Goal: Check status: Check status

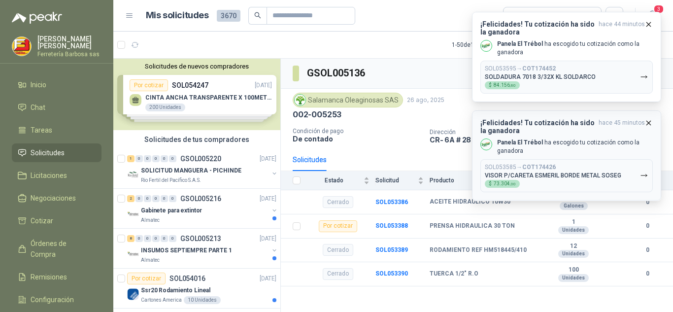
scroll to position [4700, 0]
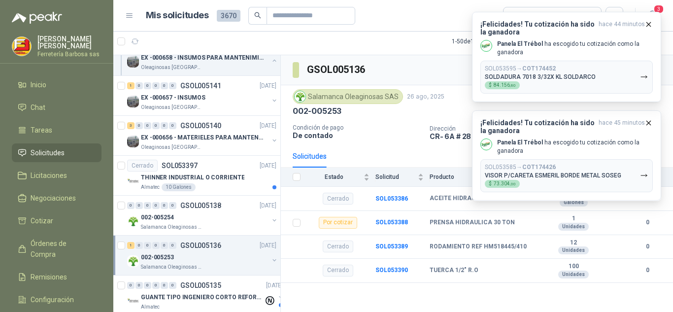
click at [333, 300] on div "GSOL005136 Salamanca Oleaginosas SAS [DATE] 002-005253 Condición de pago De con…" at bounding box center [477, 183] width 392 height 257
click at [210, 222] on div "002-005254" at bounding box center [205, 217] width 128 height 12
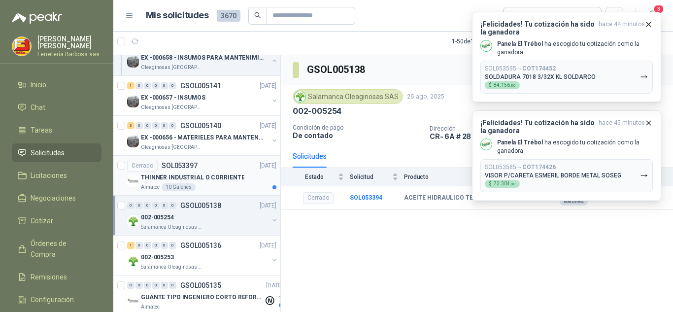
click at [177, 185] on div "10 Galones" at bounding box center [179, 187] width 34 height 8
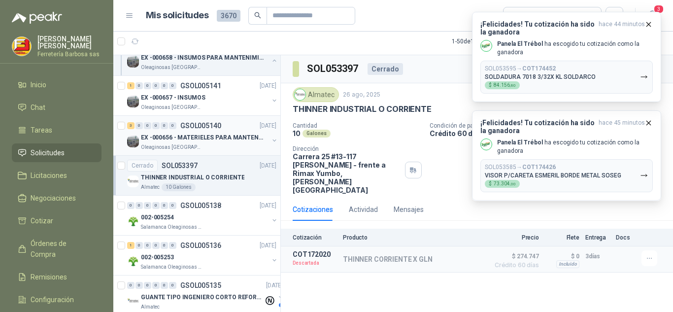
click at [185, 144] on p "Oleaginosas [GEOGRAPHIC_DATA][PERSON_NAME]" at bounding box center [172, 147] width 62 height 8
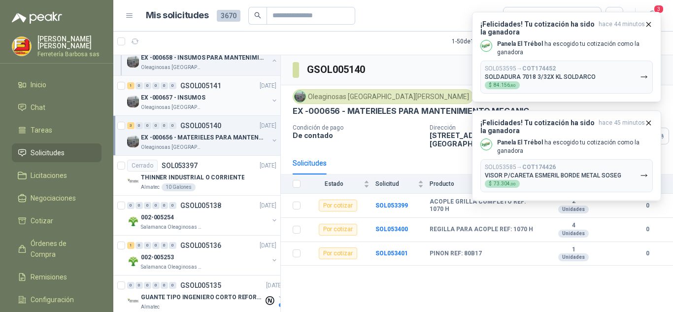
click at [199, 103] on div "EX -000657 - INSUMOS" at bounding box center [205, 98] width 128 height 12
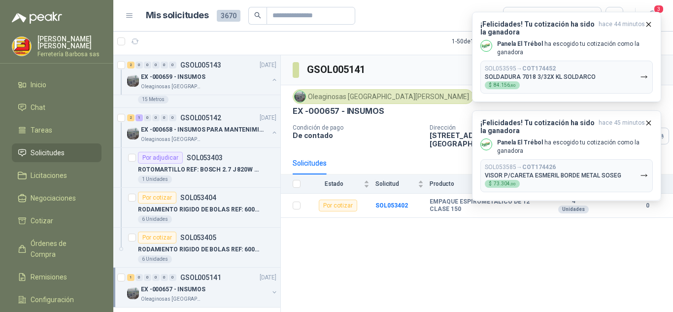
scroll to position [4519, 0]
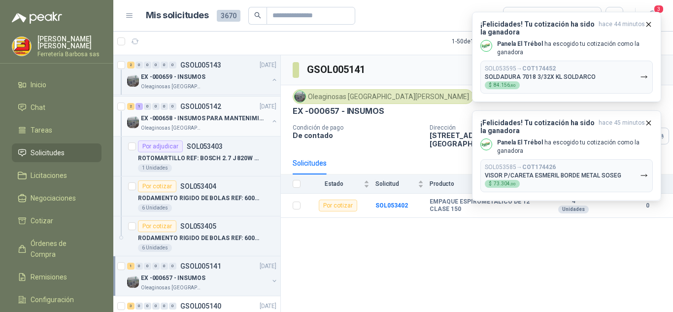
click at [193, 125] on p "Oleaginosas [GEOGRAPHIC_DATA][PERSON_NAME]" at bounding box center [172, 128] width 62 height 8
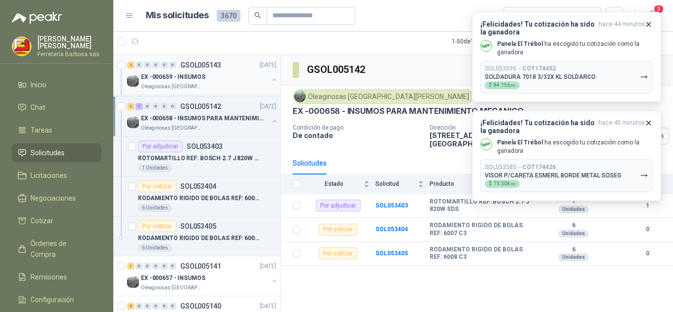
click at [221, 87] on div "Oleaginosas [GEOGRAPHIC_DATA][PERSON_NAME]" at bounding box center [205, 87] width 128 height 8
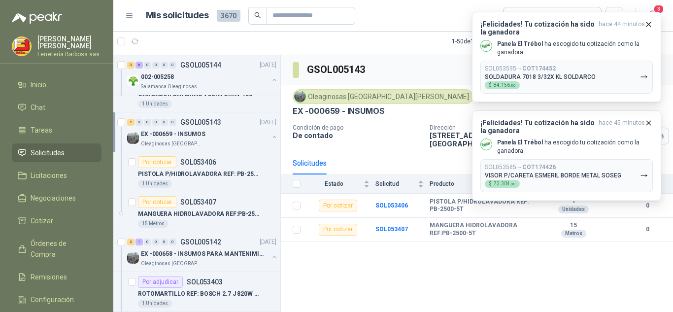
scroll to position [4407, 0]
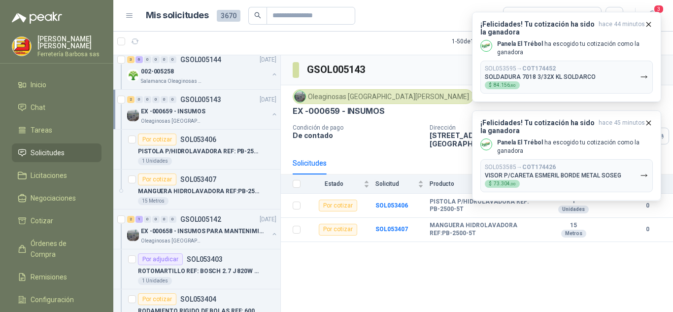
click at [201, 117] on div "Oleaginosas [GEOGRAPHIC_DATA][PERSON_NAME]" at bounding box center [205, 121] width 128 height 8
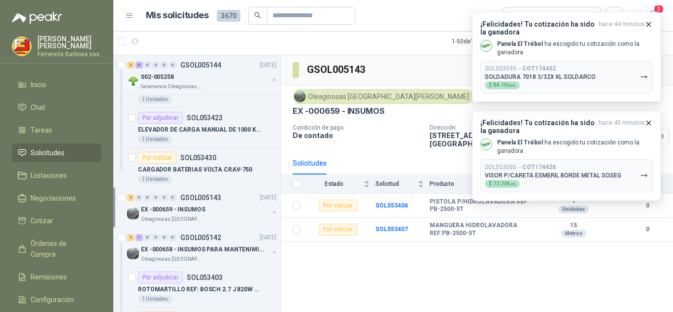
scroll to position [4286, 0]
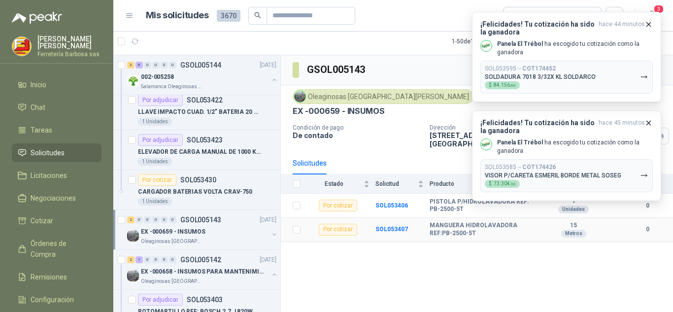
click at [478, 232] on td "MANGUERA HIDROLAVADORA REF:PB-2500-5T" at bounding box center [485, 230] width 110 height 24
click at [647, 27] on icon "button" at bounding box center [649, 24] width 8 height 8
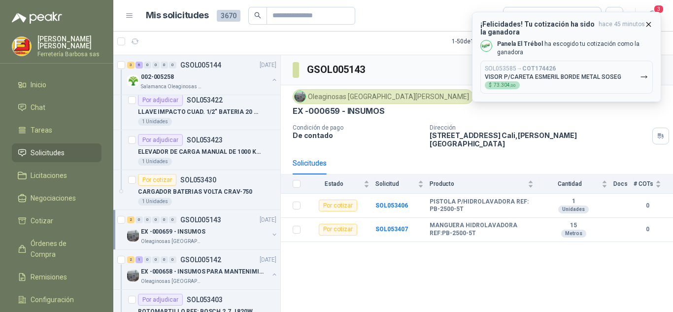
click at [648, 27] on icon "button" at bounding box center [649, 24] width 8 height 8
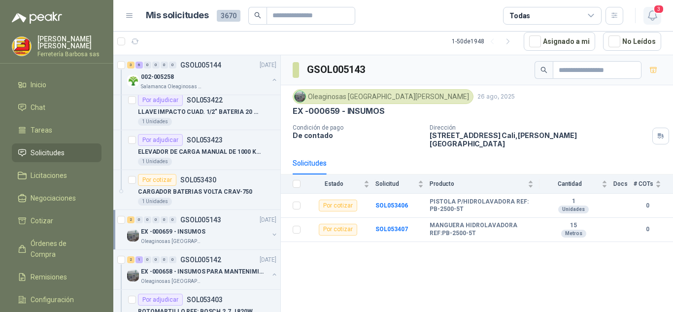
click at [657, 10] on span "3" at bounding box center [658, 8] width 11 height 9
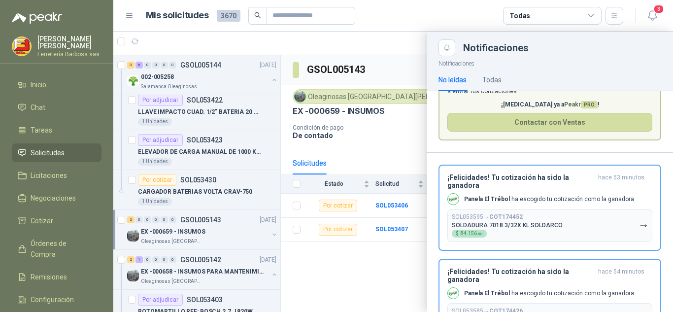
scroll to position [0, 0]
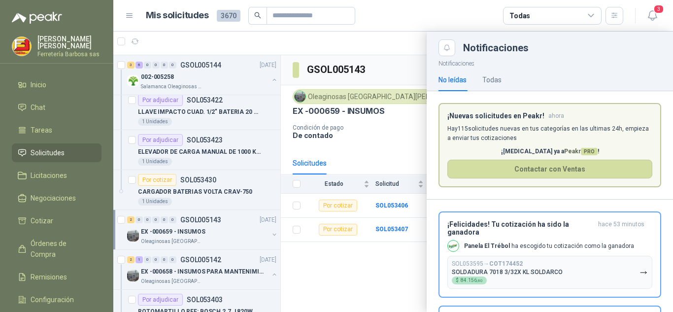
click at [371, 275] on div at bounding box center [393, 172] width 560 height 280
